Goal: Navigation & Orientation: Find specific page/section

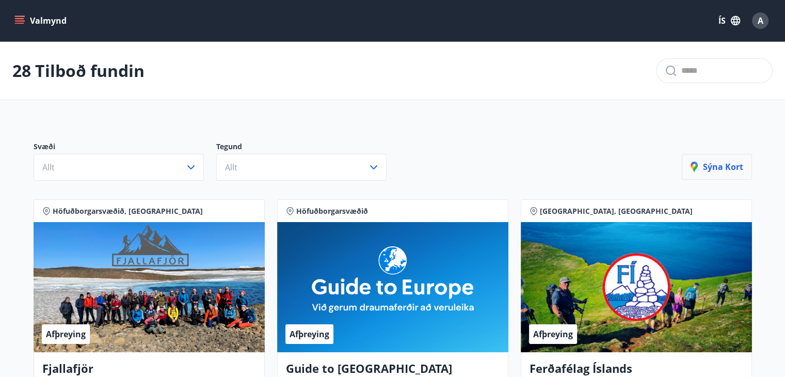
click at [717, 167] on p "Sýna kort" at bounding box center [717, 166] width 53 height 11
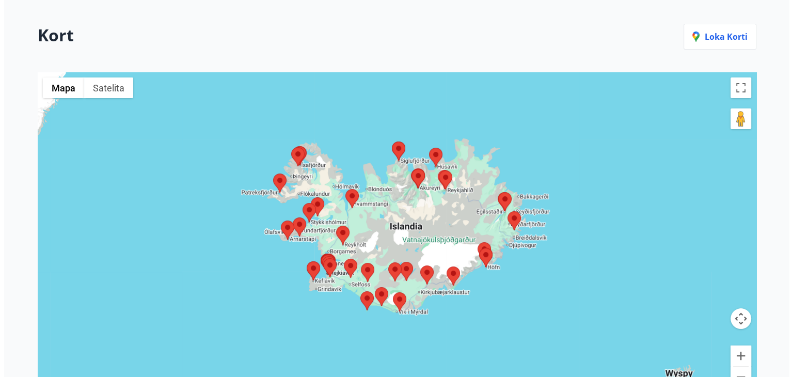
scroll to position [122, 0]
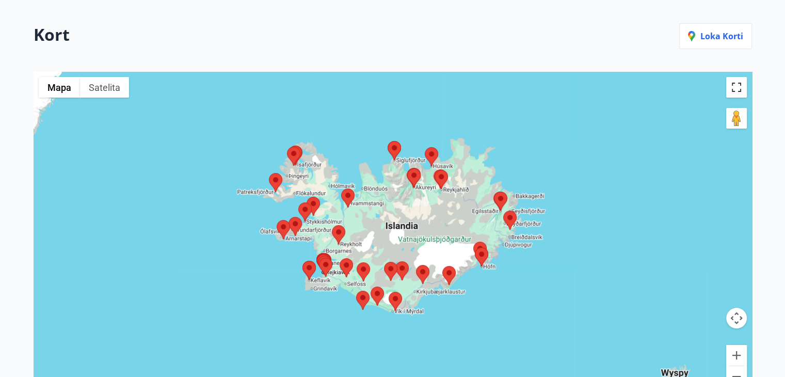
click at [736, 86] on button "Włącz widok pełnoekranowy" at bounding box center [736, 87] width 21 height 21
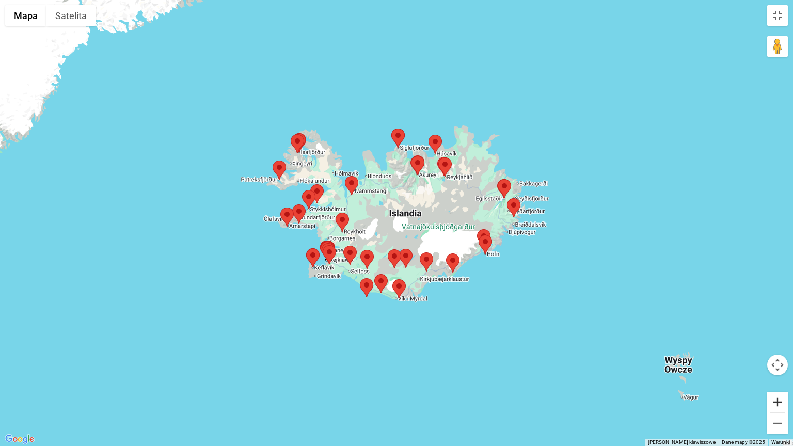
click at [778, 376] on button "Powiększ" at bounding box center [777, 402] width 21 height 21
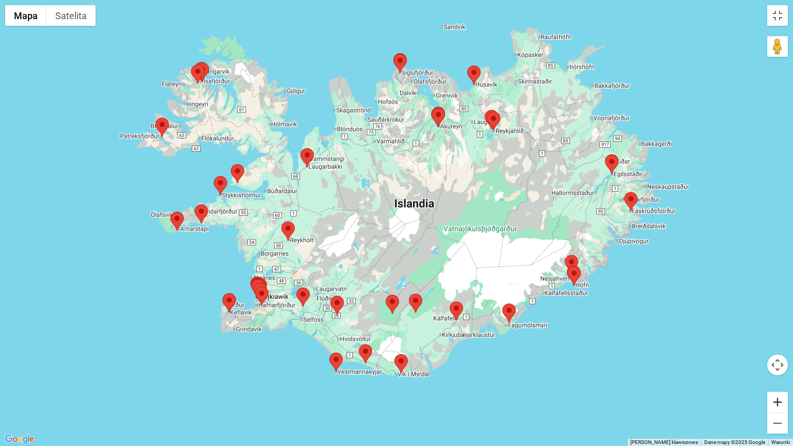
click at [778, 376] on button "Powiększ" at bounding box center [777, 402] width 21 height 21
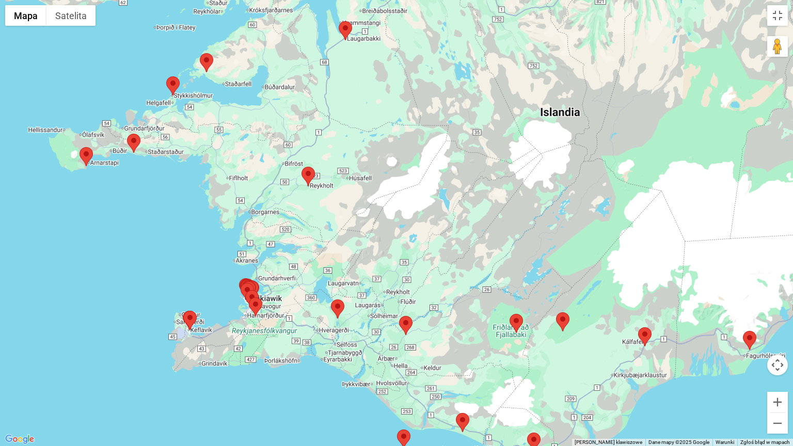
drag, startPoint x: 302, startPoint y: 273, endPoint x: 419, endPoint y: 205, distance: 135.1
click at [419, 205] on div at bounding box center [396, 223] width 793 height 446
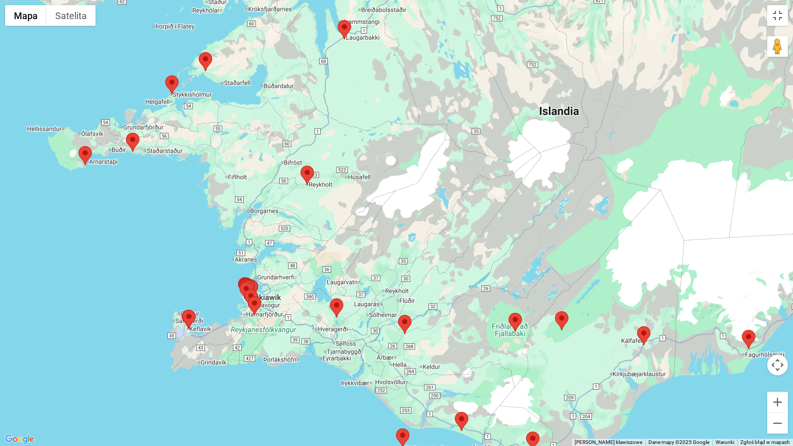
click at [330, 298] on area at bounding box center [330, 298] width 0 height 0
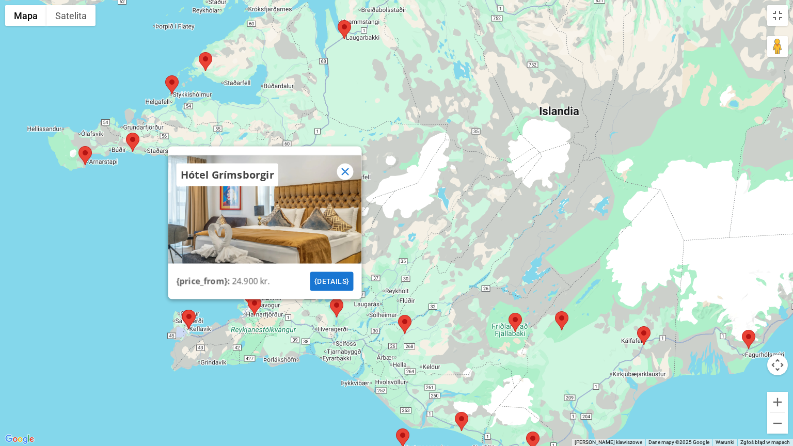
click at [349, 171] on icon at bounding box center [345, 172] width 12 height 12
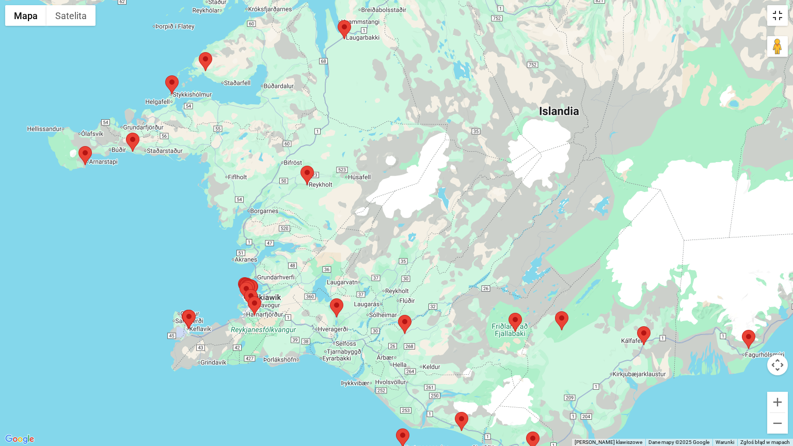
click at [781, 18] on button "Włącz widok pełnoekranowy" at bounding box center [777, 15] width 21 height 21
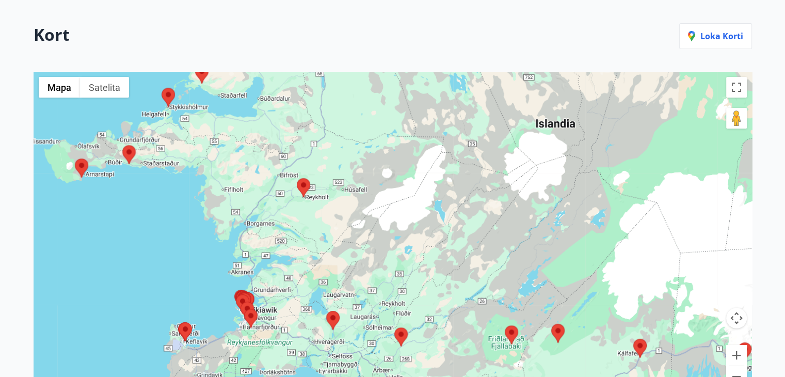
click at [297, 178] on area at bounding box center [297, 178] width 0 height 0
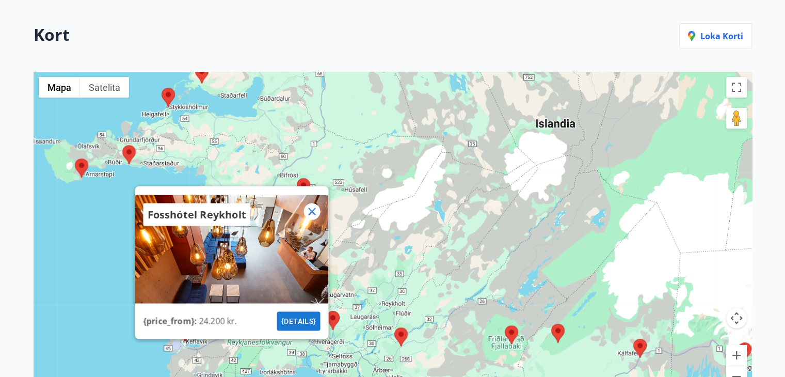
click at [292, 313] on button "{details}" at bounding box center [298, 321] width 43 height 19
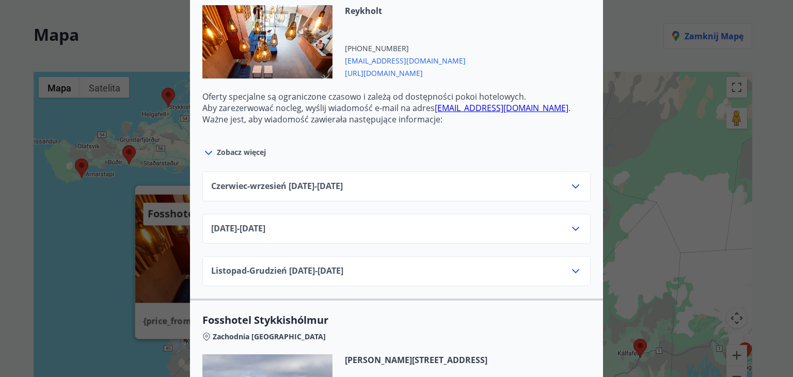
scroll to position [396, 0]
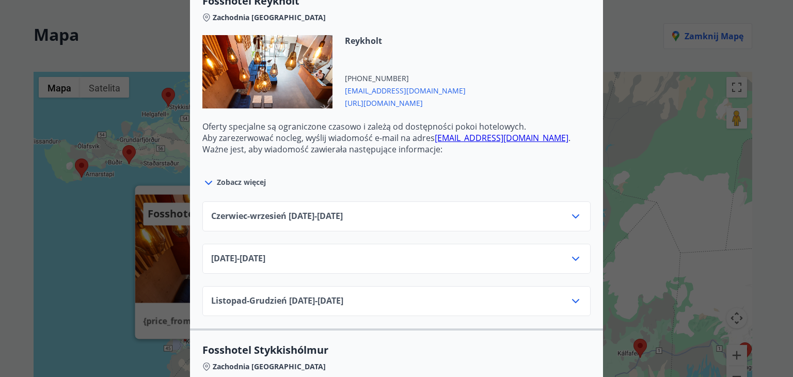
click at [569, 216] on icon at bounding box center [575, 216] width 12 height 12
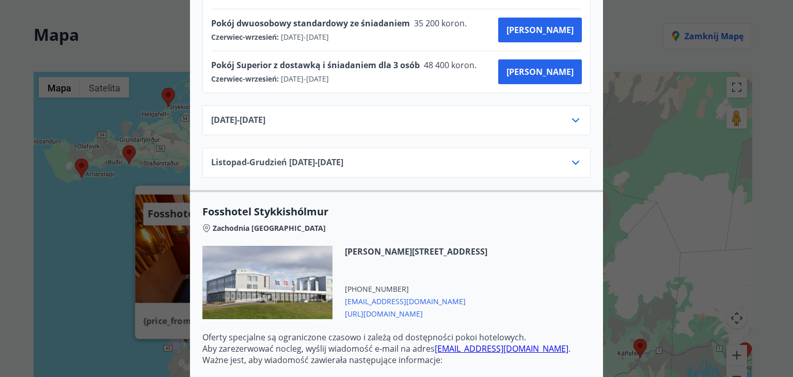
scroll to position [623, 0]
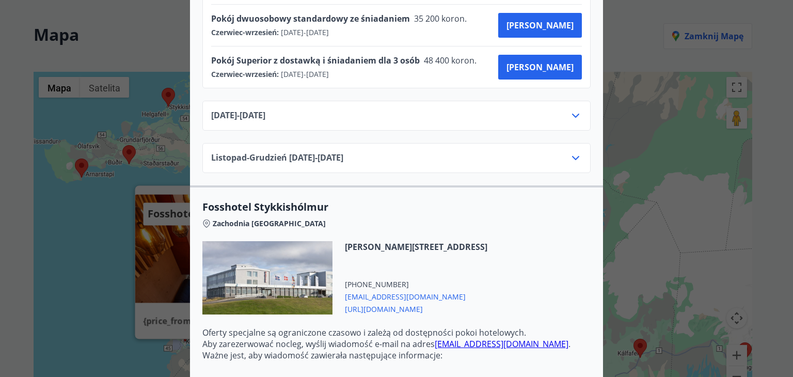
click at [573, 113] on icon at bounding box center [575, 115] width 12 height 12
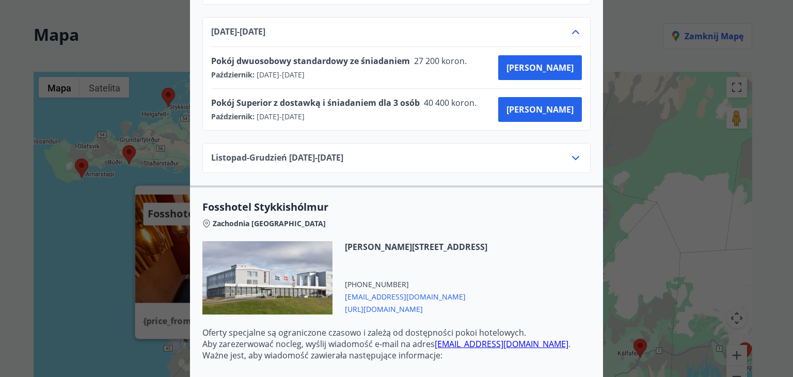
click at [775, 41] on div "Icelandhotel / Fosshotel Voucherów podróżnych nie można używać do rezerwacji do…" at bounding box center [396, 188] width 793 height 377
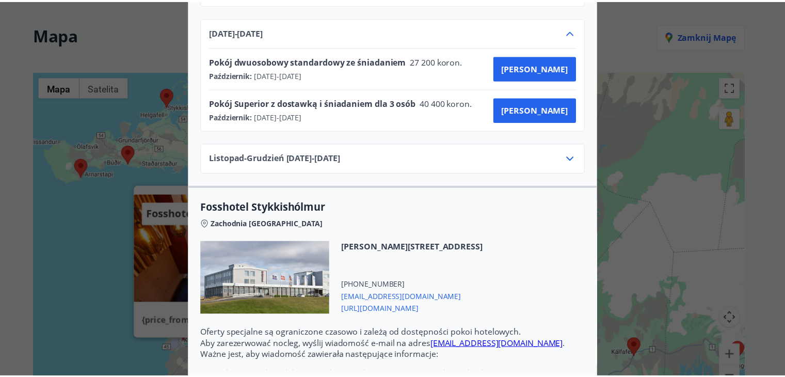
scroll to position [0, 0]
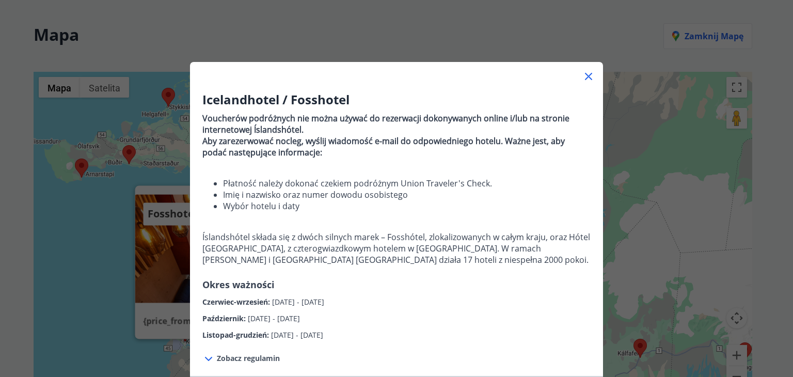
click at [585, 76] on icon at bounding box center [588, 76] width 7 height 7
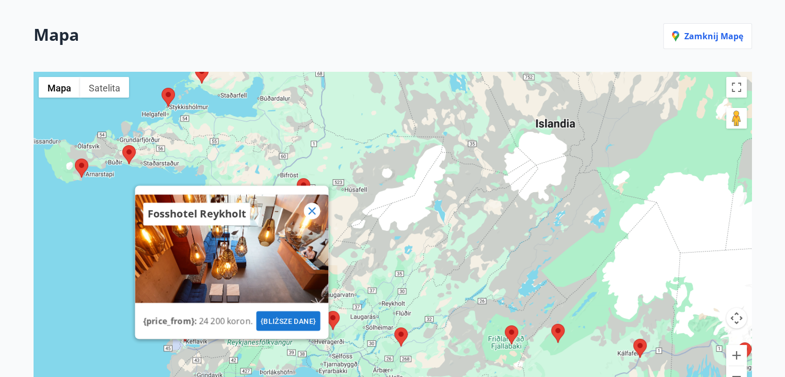
click at [314, 214] on icon at bounding box center [312, 210] width 12 height 12
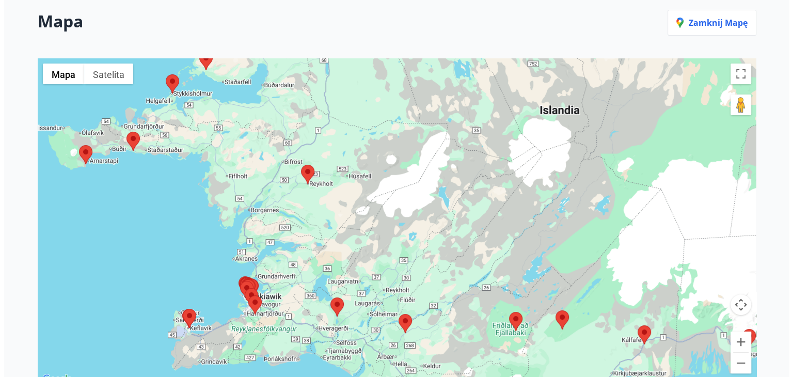
scroll to position [137, 0]
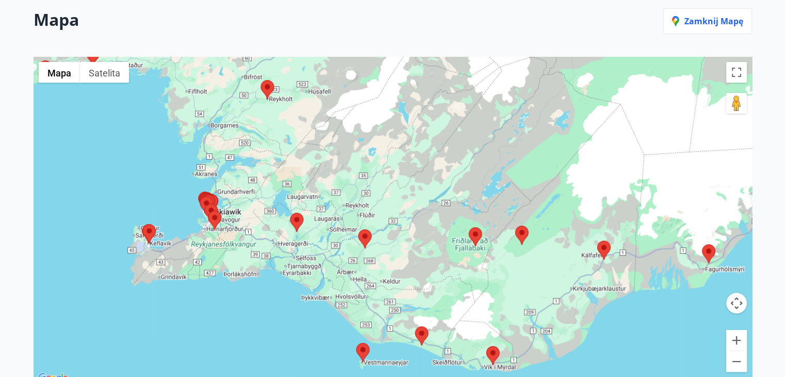
drag, startPoint x: 639, startPoint y: 127, endPoint x: 603, endPoint y: 47, distance: 87.8
click at [603, 47] on div "Mapa Zamknij mapę ← [GEOGRAPHIC_DATA] w lewo → [GEOGRAPHIC_DATA] w prawo ↑ Podn…" at bounding box center [392, 171] width 743 height 377
click at [290, 213] on area at bounding box center [290, 213] width 0 height 0
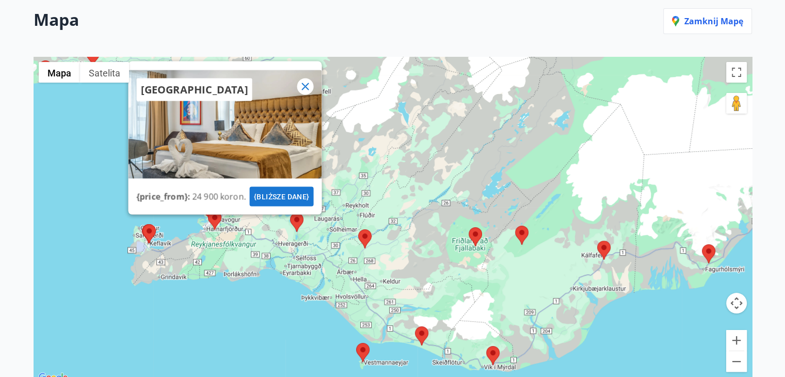
click at [279, 201] on font "{bliższe dane}" at bounding box center [281, 195] width 56 height 13
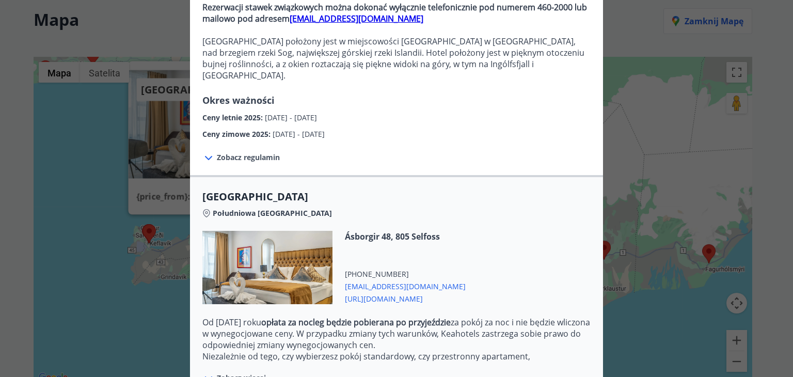
scroll to position [212, 0]
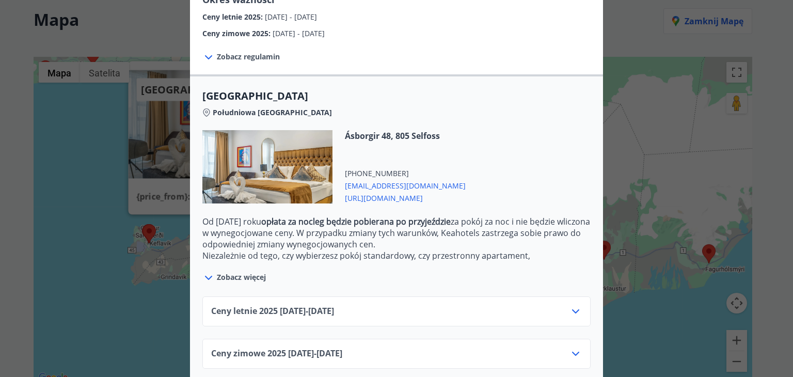
click at [574, 305] on icon at bounding box center [575, 311] width 12 height 12
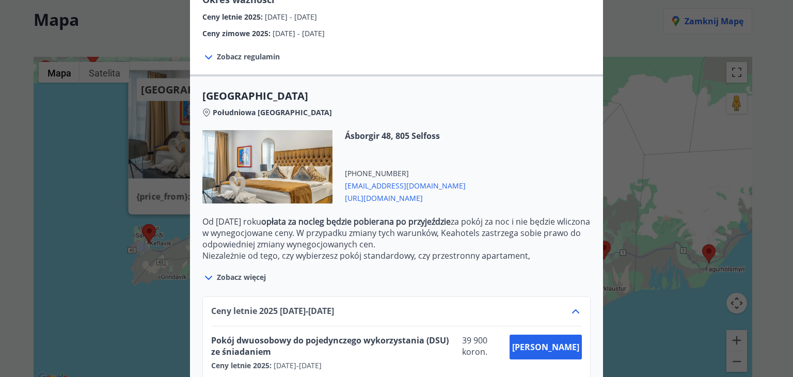
scroll to position [306, 0]
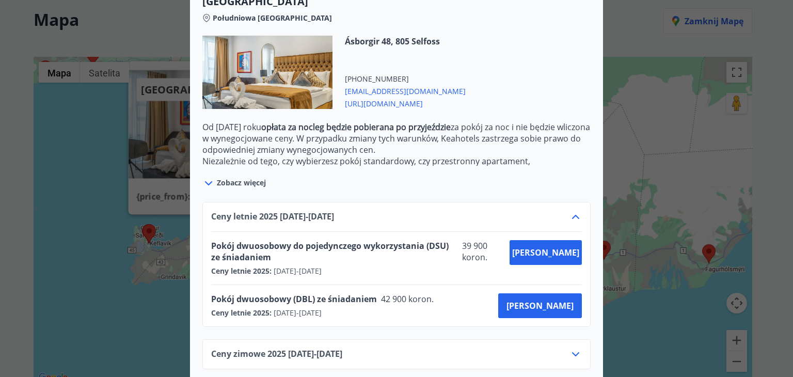
click at [572, 348] on icon at bounding box center [575, 354] width 12 height 12
